Goal: Information Seeking & Learning: Check status

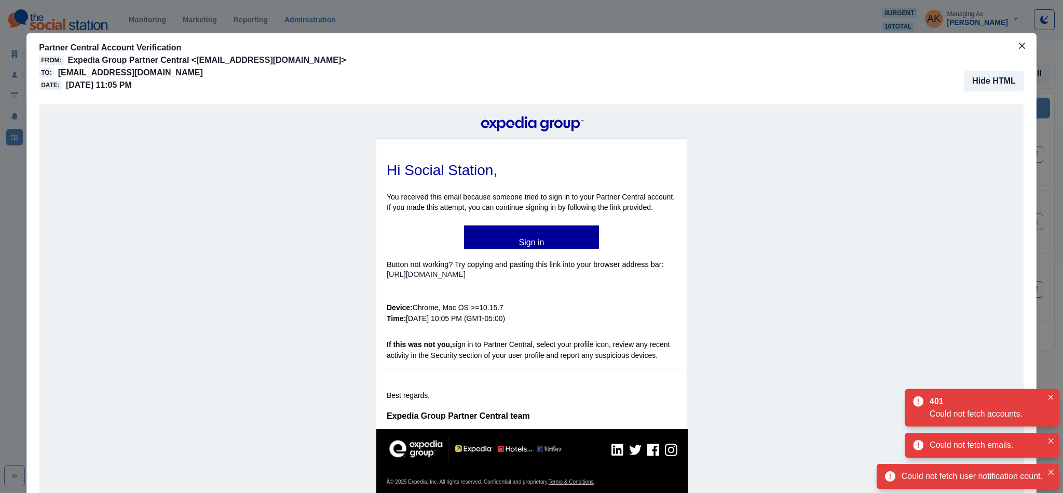
click at [9, 151] on div "Partner Central Account Verification From: Expedia Group Partner Central <[EMAI…" at bounding box center [531, 246] width 1063 height 493
